Goal: Answer question/provide support: Answer question/provide support

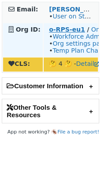
click at [72, 31] on strong "o-RPS-eu1" at bounding box center [67, 29] width 36 height 7
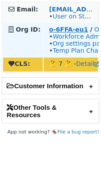
click at [70, 30] on strong "o-6FFA-eu1" at bounding box center [68, 29] width 39 height 7
click at [55, 28] on strong "o-6FFA-eu1" at bounding box center [68, 29] width 39 height 7
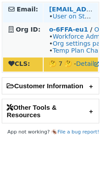
click at [64, 22] on td "tian.zhang.extern@porsche.digital • User on Staging" at bounding box center [70, 12] width 54 height 19
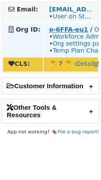
click at [61, 32] on strong "o-6FFA-eu1" at bounding box center [68, 29] width 39 height 7
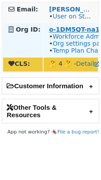
click at [60, 30] on strong "o-1DM5QT-na1" at bounding box center [74, 29] width 50 height 7
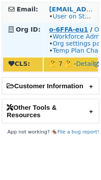
click at [65, 32] on strong "o-6FFA-eu1" at bounding box center [68, 29] width 39 height 7
click at [59, 30] on strong "o-6FFA-eu1" at bounding box center [68, 29] width 39 height 7
click at [67, 26] on strong "o-PPX-eu1" at bounding box center [67, 29] width 36 height 7
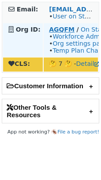
click at [64, 31] on strong "AGQFM" at bounding box center [61, 29] width 25 height 7
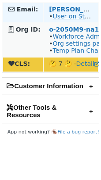
click at [68, 16] on link "User on Staging" at bounding box center [76, 16] width 49 height 7
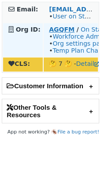
click at [62, 29] on strong "AGQFM" at bounding box center [61, 29] width 25 height 7
click at [64, 31] on strong "AGQFM" at bounding box center [61, 29] width 25 height 7
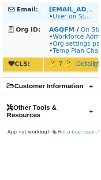
click at [64, 16] on link "User on Staging" at bounding box center [76, 16] width 49 height 7
click at [59, 15] on link "User on Staging" at bounding box center [76, 16] width 49 height 7
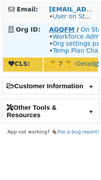
click at [57, 27] on strong "AGQFM" at bounding box center [61, 29] width 25 height 7
click at [50, 29] on strong "AGQFM" at bounding box center [61, 29] width 25 height 7
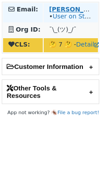
click at [69, 14] on link "User on Staging" at bounding box center [76, 16] width 49 height 7
click at [68, 17] on link "User on Staging" at bounding box center [76, 16] width 49 height 7
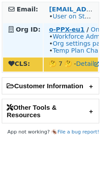
click at [63, 30] on strong "o-PPX-eu1" at bounding box center [67, 29] width 36 height 7
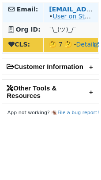
click at [60, 15] on link "User on Staging" at bounding box center [76, 16] width 49 height 7
